Goal: Task Accomplishment & Management: Manage account settings

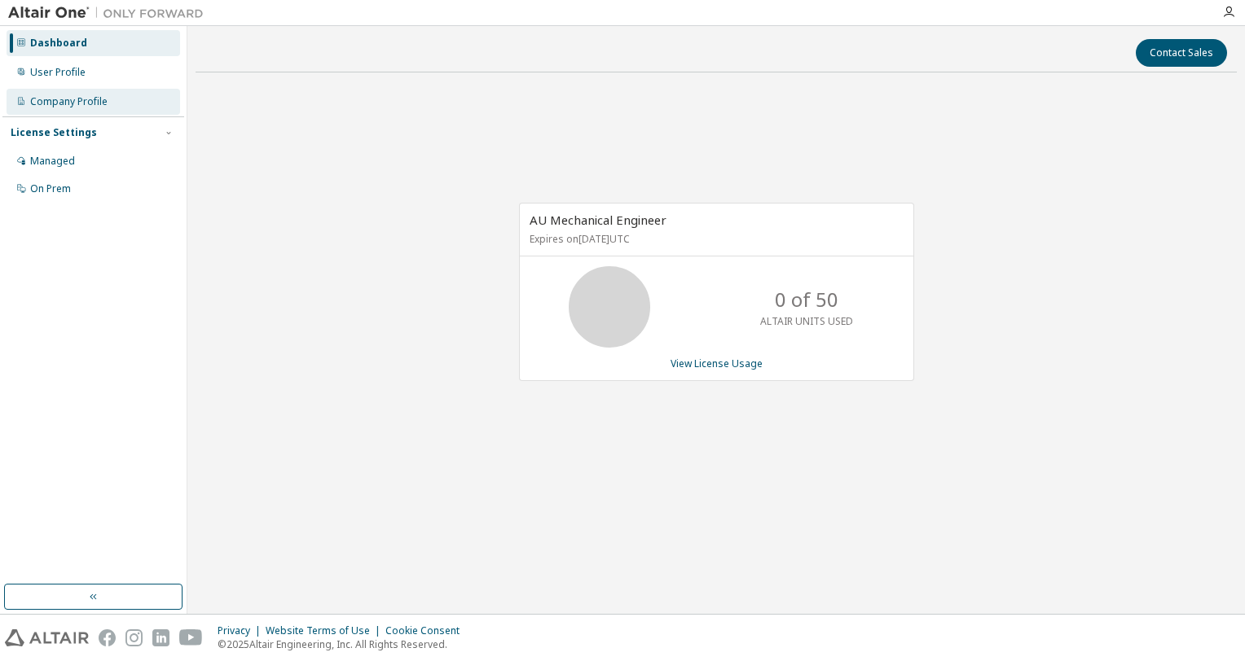
click at [112, 94] on div "Company Profile" at bounding box center [93, 102] width 173 height 26
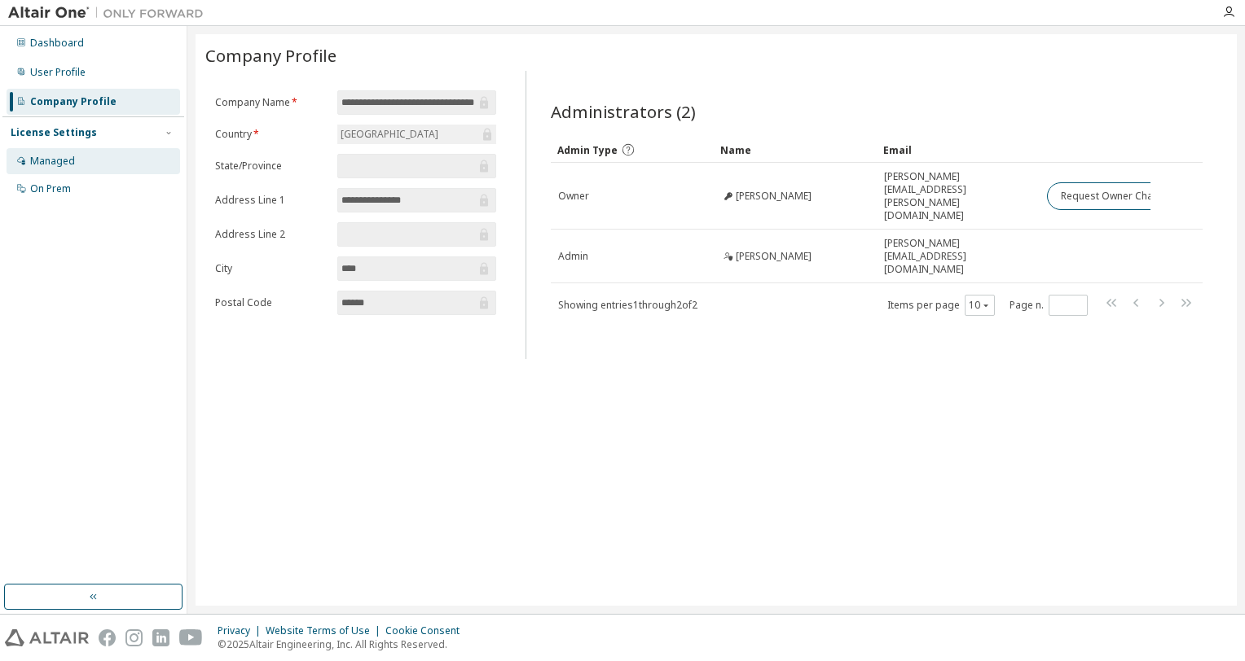
click at [69, 157] on div "Managed" at bounding box center [52, 161] width 45 height 13
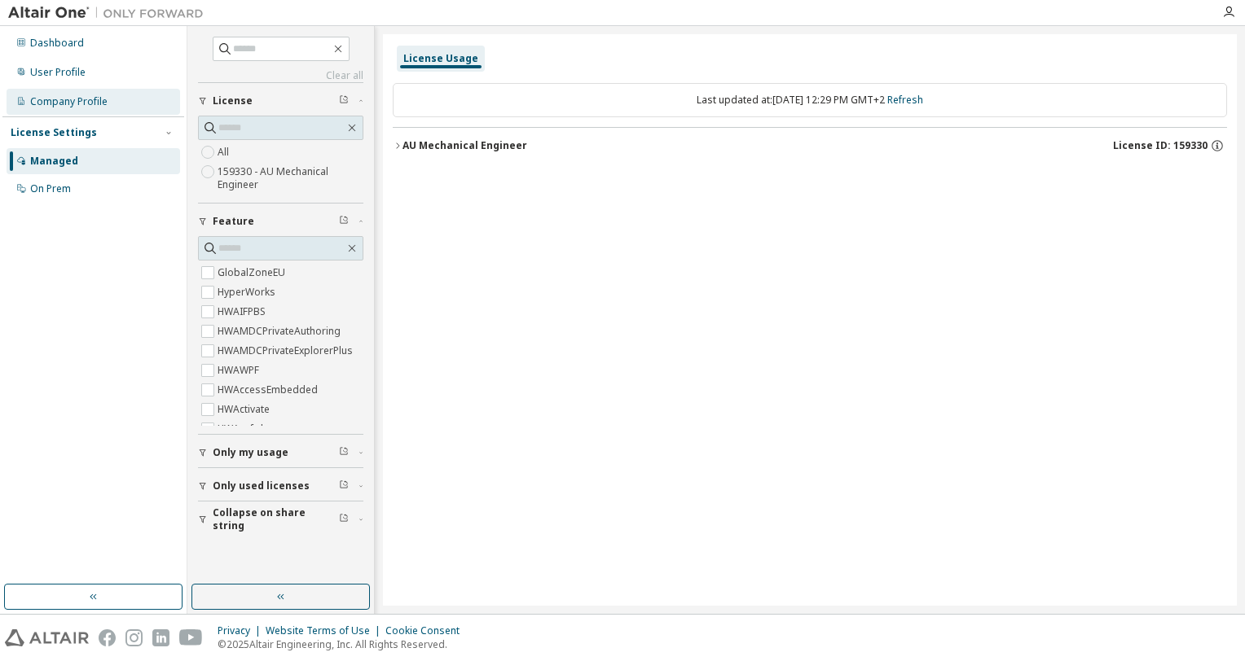
click at [78, 108] on div "Company Profile" at bounding box center [93, 102] width 173 height 26
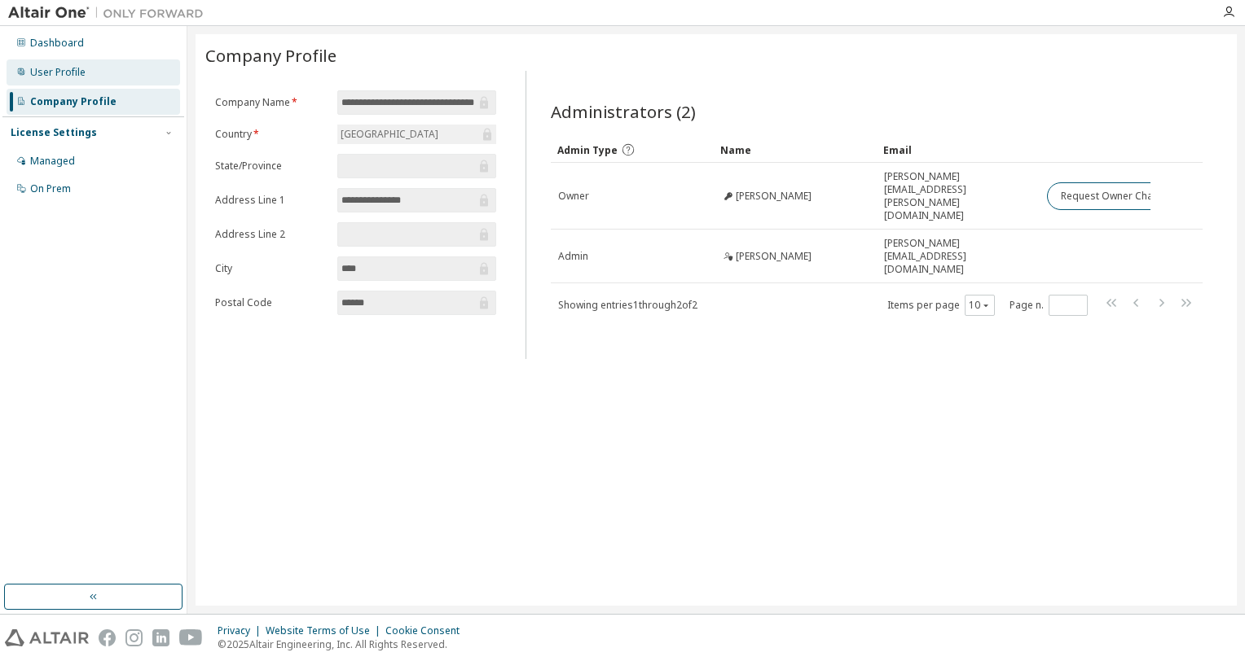
click at [74, 68] on div "User Profile" at bounding box center [57, 72] width 55 height 13
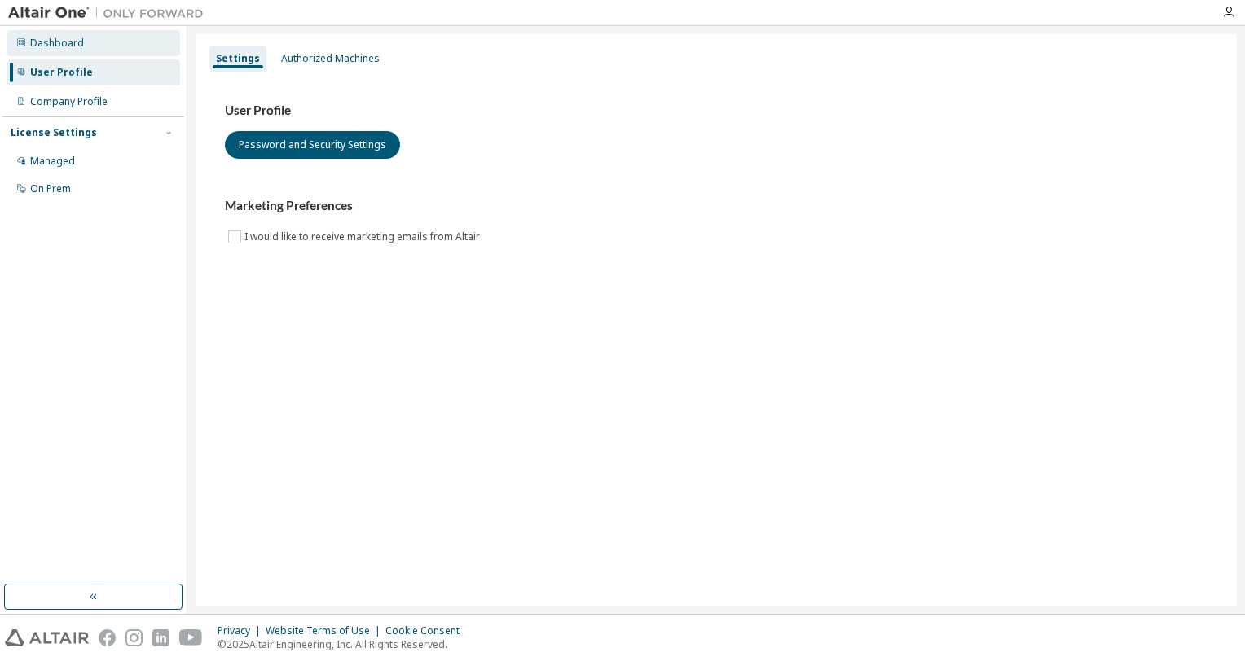
click at [73, 46] on div "Dashboard" at bounding box center [57, 43] width 54 height 13
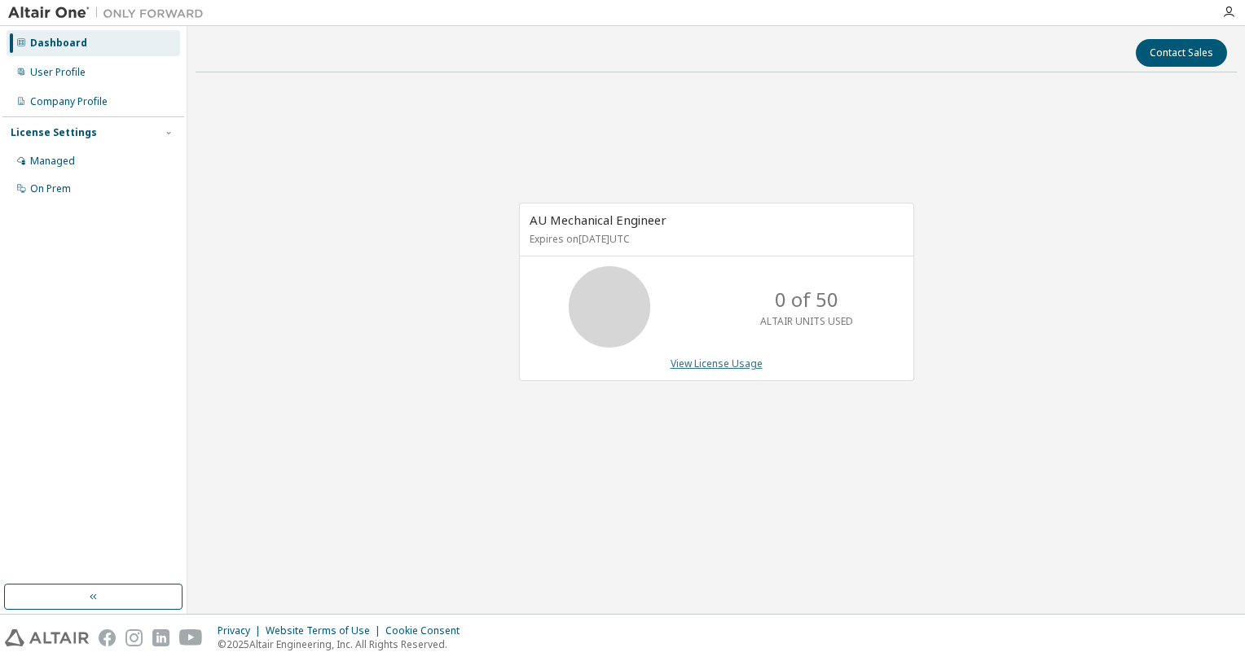
click at [724, 362] on link "View License Usage" at bounding box center [716, 364] width 92 height 14
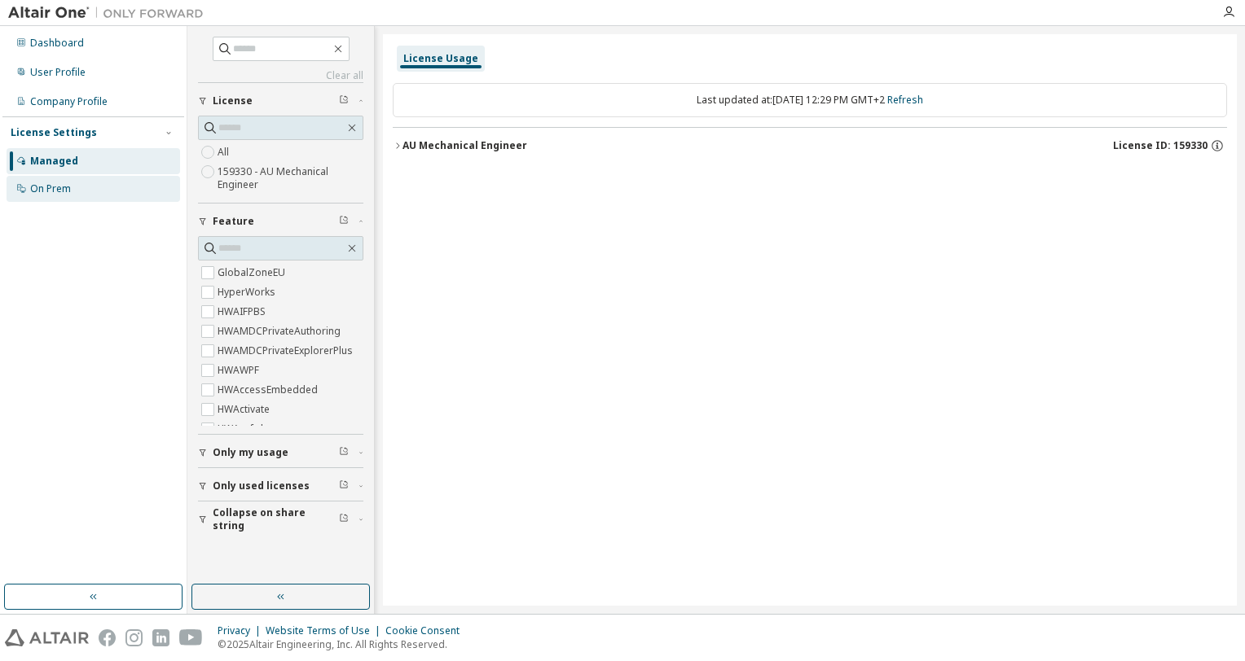
click at [67, 192] on div "On Prem" at bounding box center [50, 188] width 41 height 13
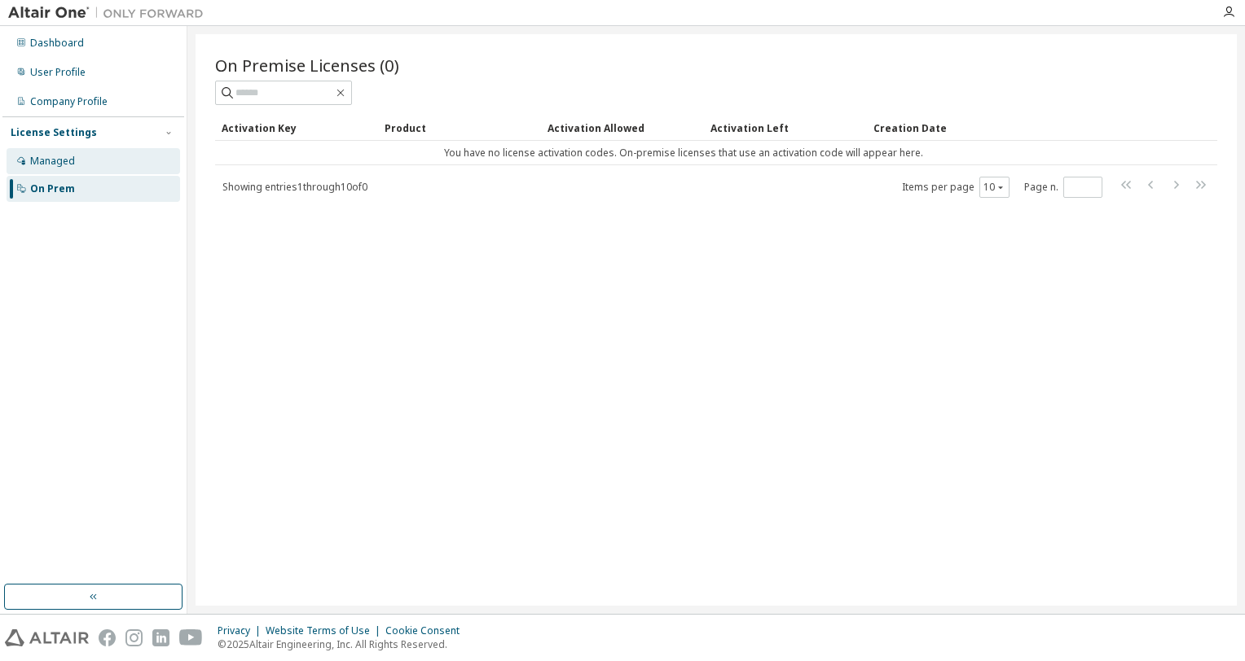
click at [59, 161] on div "Managed" at bounding box center [52, 161] width 45 height 13
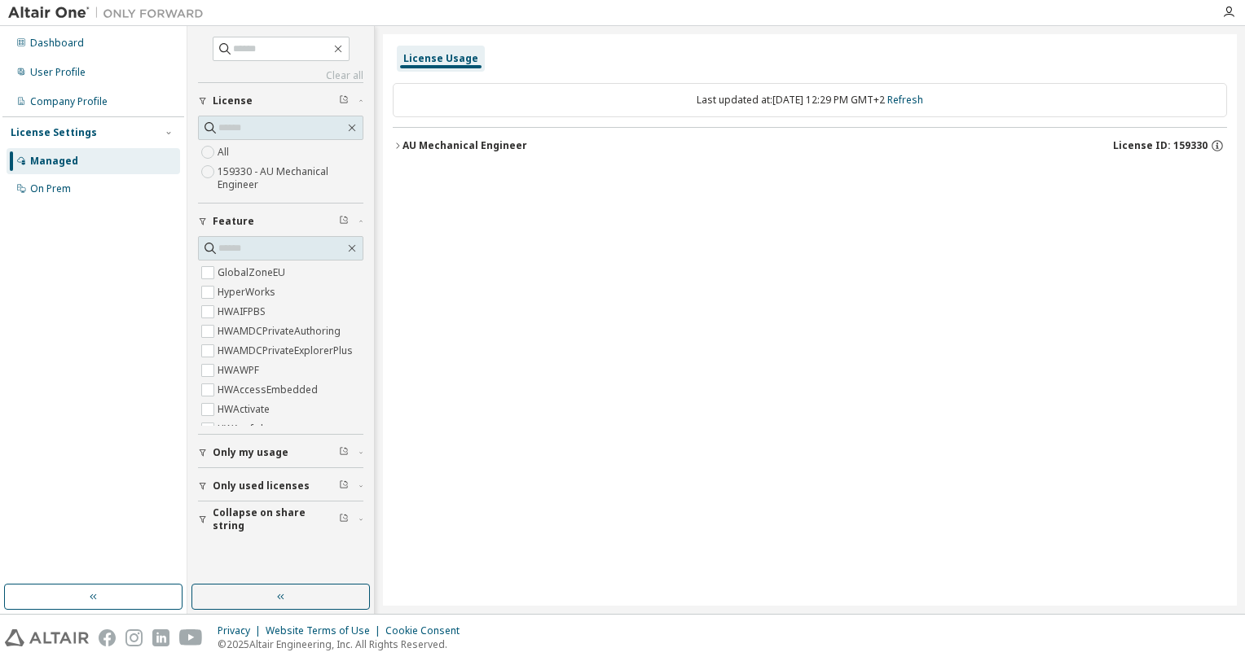
click at [401, 144] on icon "button" at bounding box center [398, 146] width 10 height 10
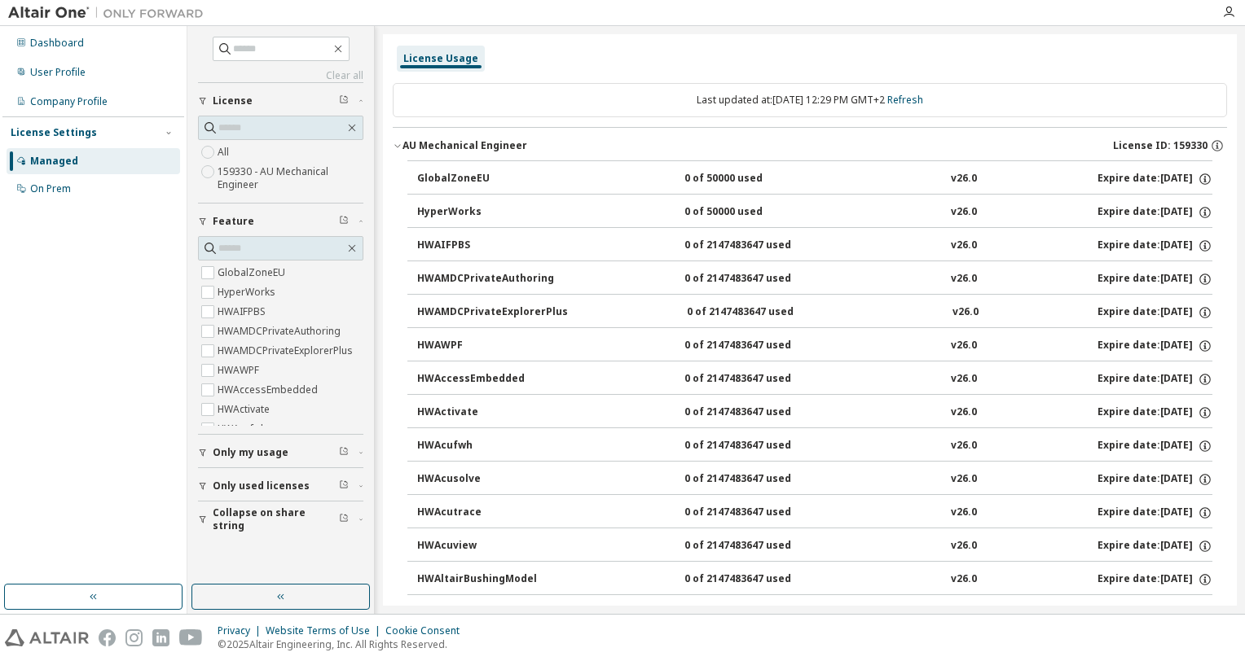
click at [395, 147] on icon "button" at bounding box center [398, 146] width 10 height 10
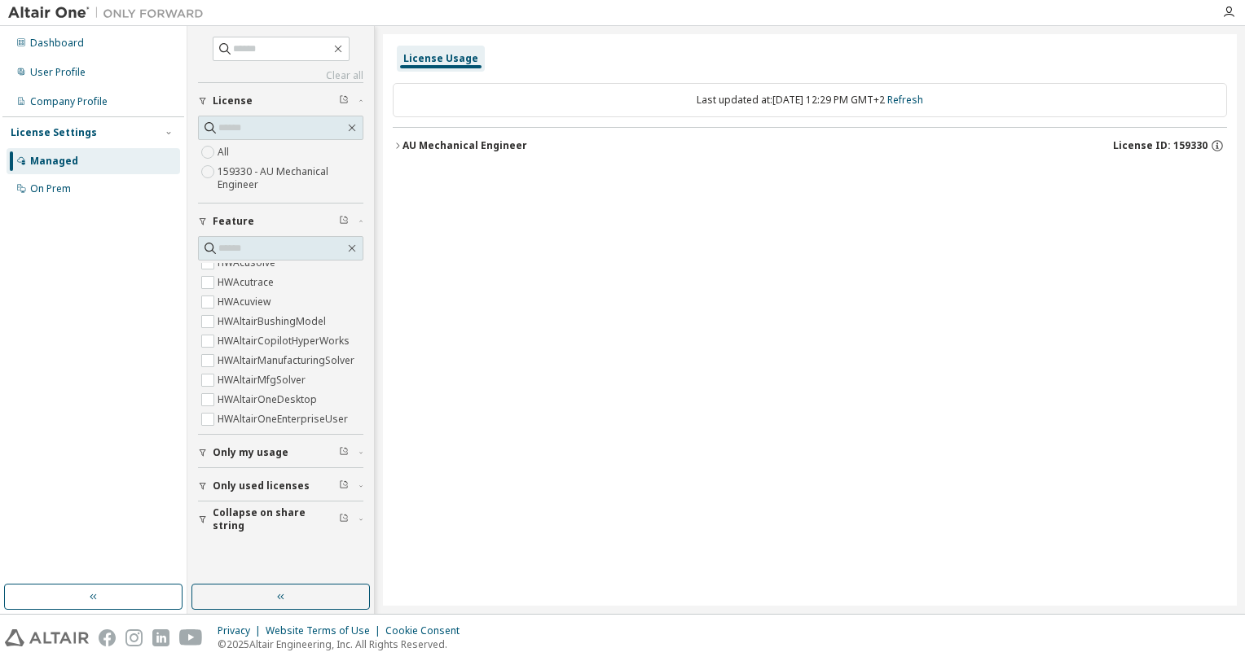
scroll to position [244, 0]
click at [488, 150] on div "AU Mechanical Engineer" at bounding box center [464, 145] width 125 height 13
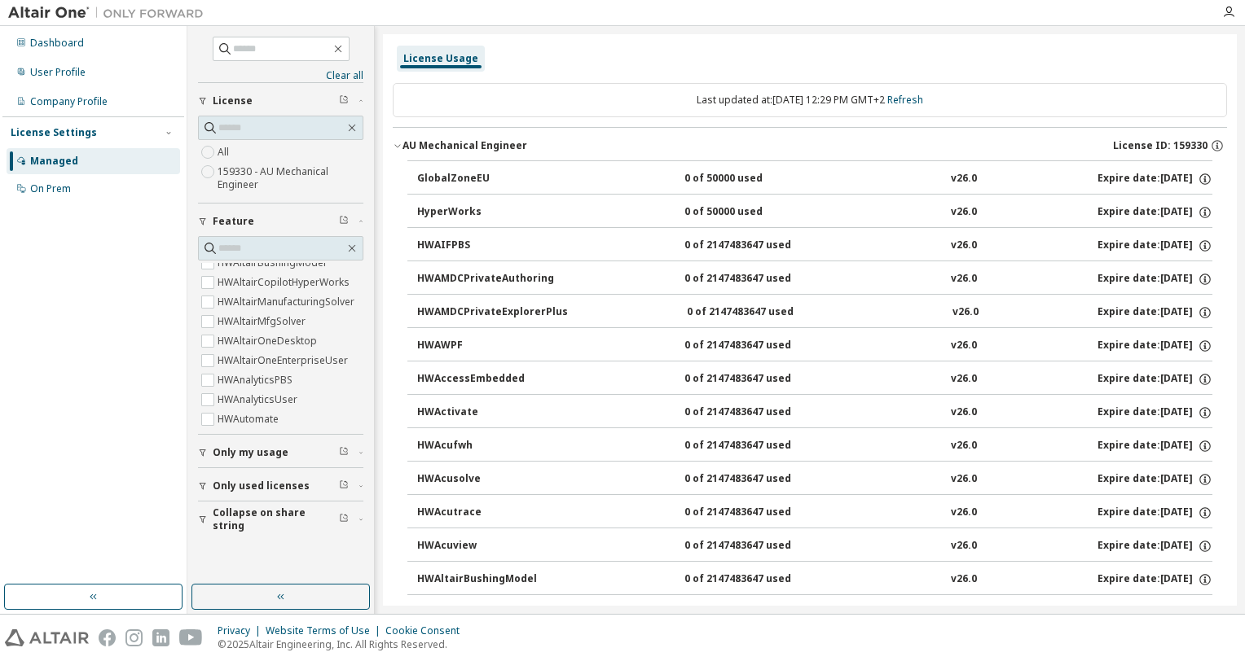
drag, startPoint x: 483, startPoint y: 143, endPoint x: 505, endPoint y: 141, distance: 22.1
click at [482, 143] on div "AU Mechanical Engineer" at bounding box center [464, 145] width 125 height 13
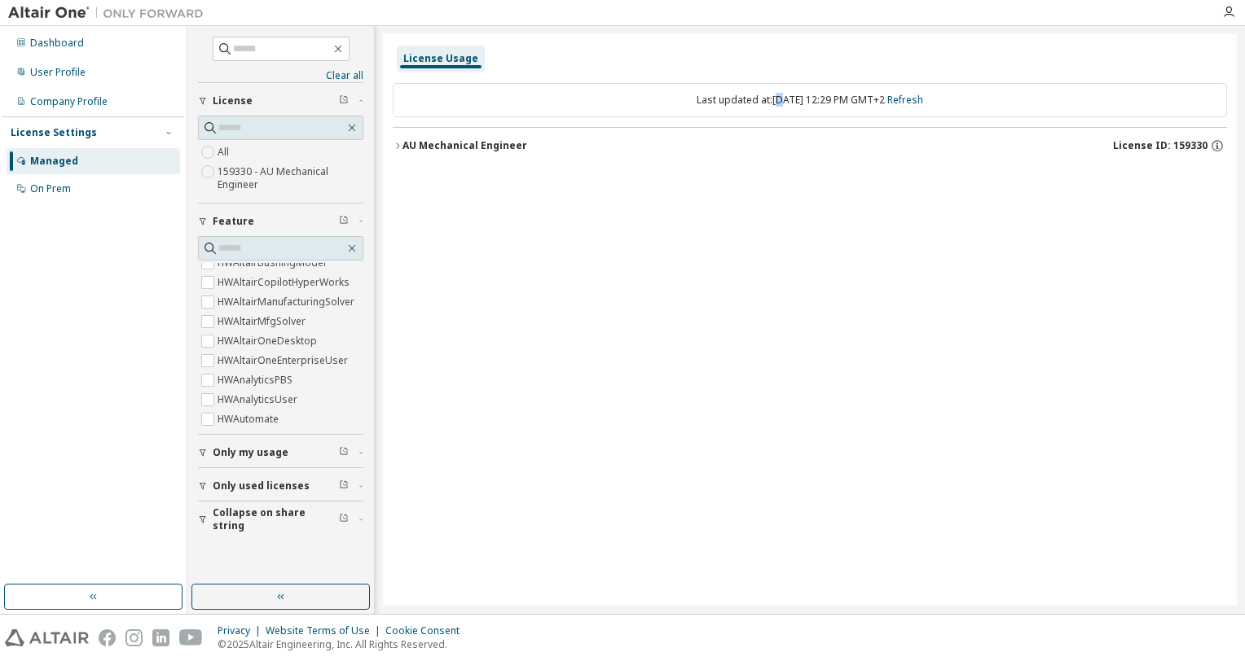
click at [762, 108] on div "Last updated at: [DATE] 12:29 PM GMT+2 Refresh" at bounding box center [810, 100] width 834 height 34
click at [72, 102] on div "Company Profile" at bounding box center [68, 101] width 77 height 13
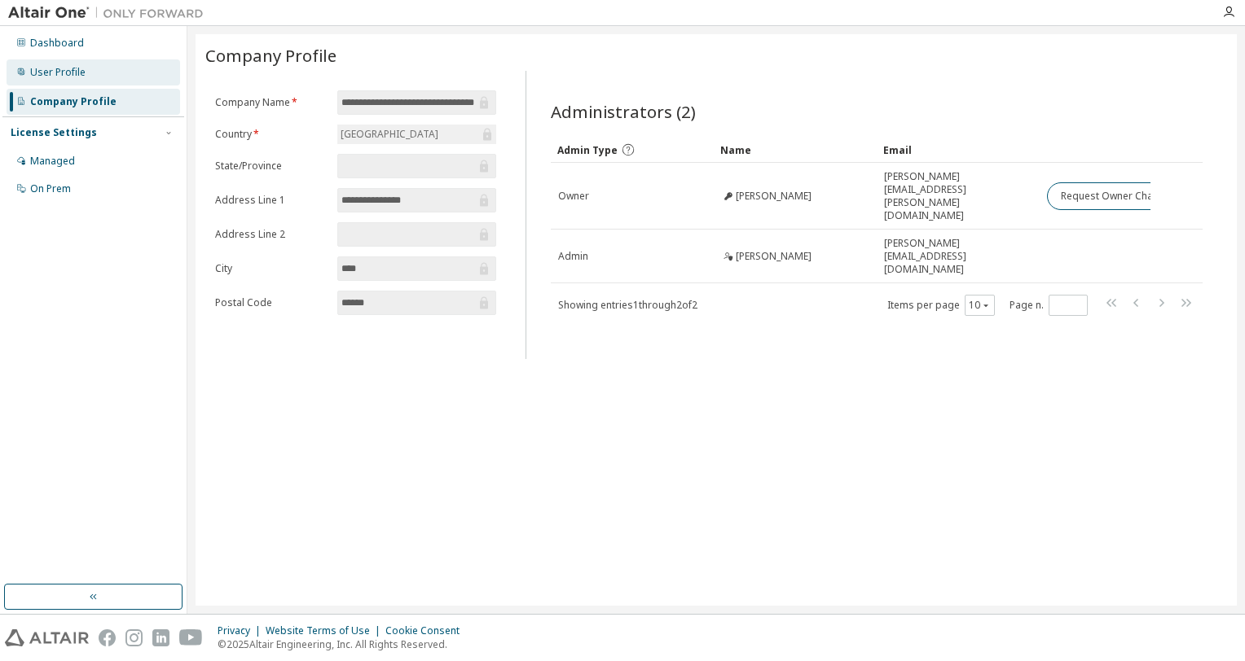
click at [72, 72] on div "User Profile" at bounding box center [57, 72] width 55 height 13
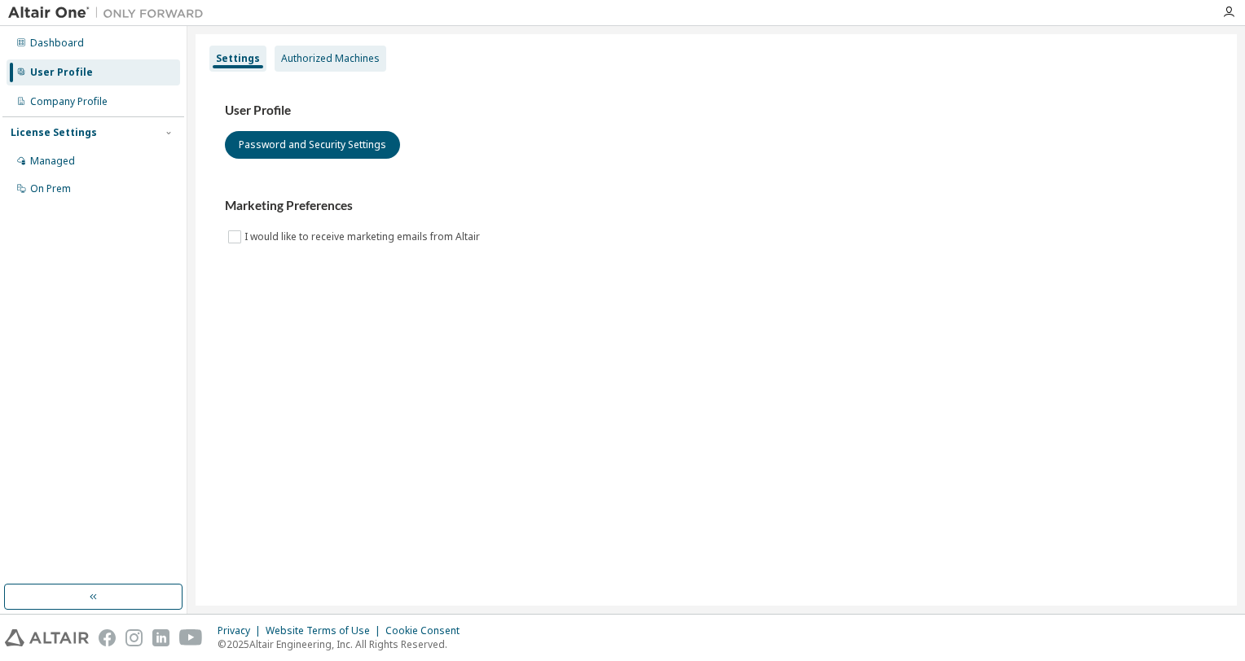
click at [333, 62] on div "Authorized Machines" at bounding box center [330, 58] width 99 height 13
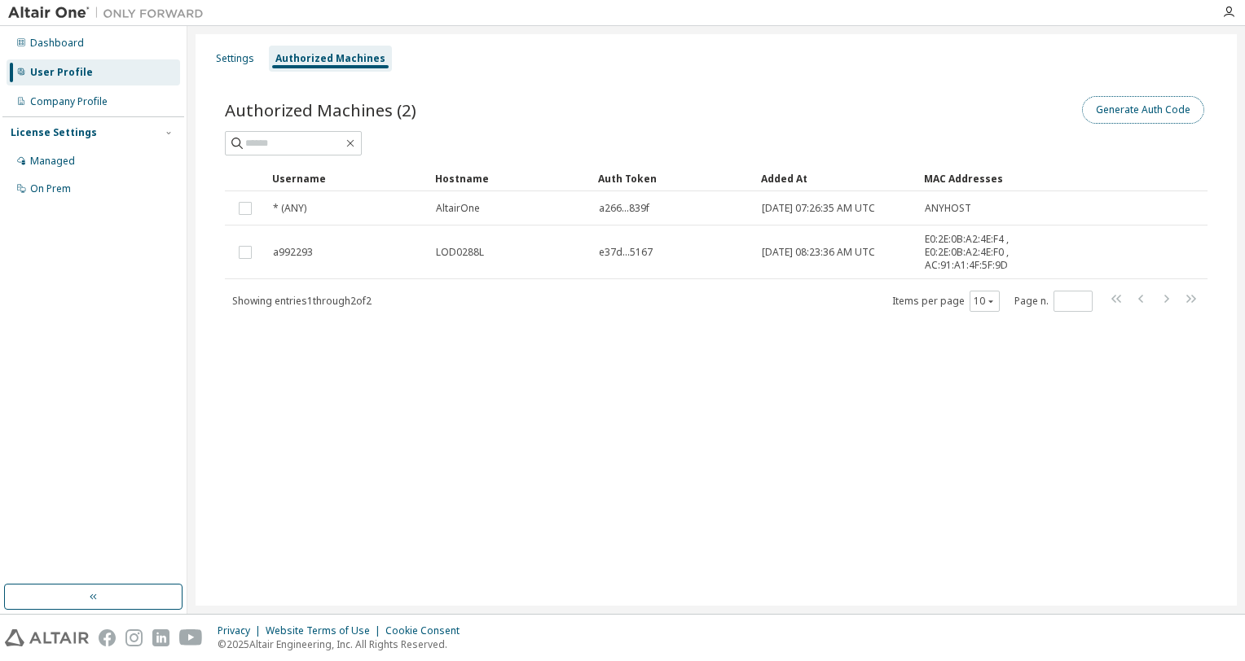
click at [1163, 112] on button "Generate Auth Code" at bounding box center [1143, 110] width 122 height 28
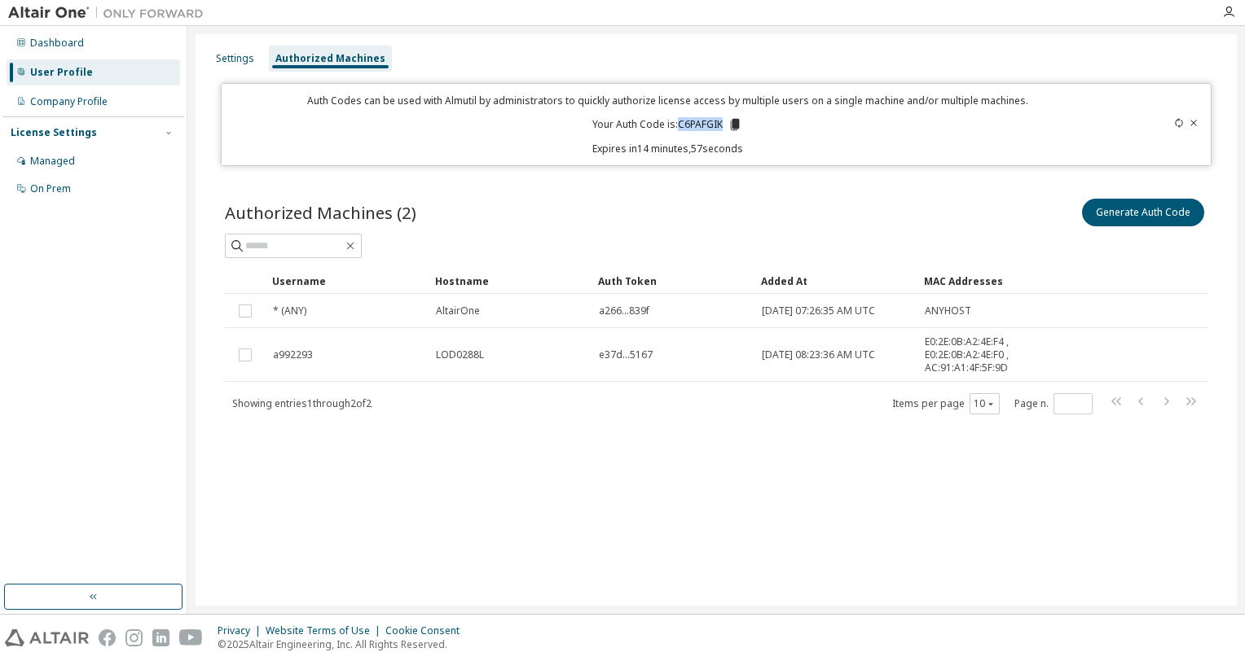
drag, startPoint x: 678, startPoint y: 121, endPoint x: 720, endPoint y: 121, distance: 41.5
click at [720, 121] on p "Your Auth Code is: C6PAFGIK" at bounding box center [667, 124] width 150 height 15
copy p "C6PAFGIK"
